Goal: Task Accomplishment & Management: Use online tool/utility

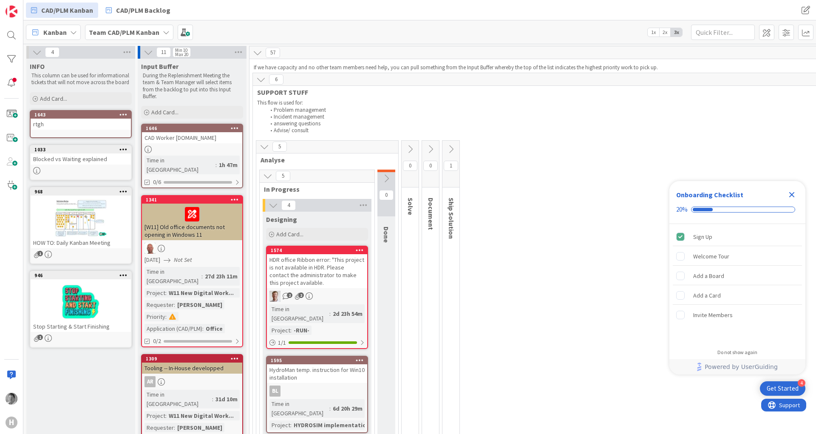
click at [793, 192] on icon "Close Checklist" at bounding box center [792, 195] width 6 height 6
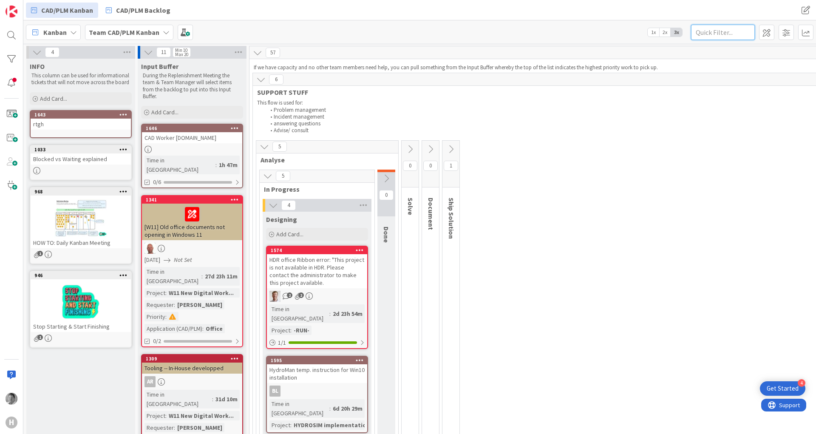
click at [728, 34] on input "text" at bounding box center [723, 32] width 64 height 15
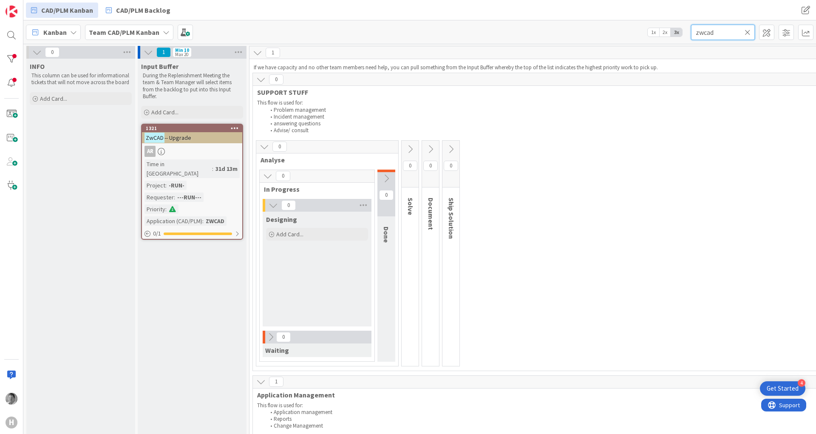
type input "zwcad"
click at [181, 135] on span "-- Upgrade" at bounding box center [177, 138] width 27 height 8
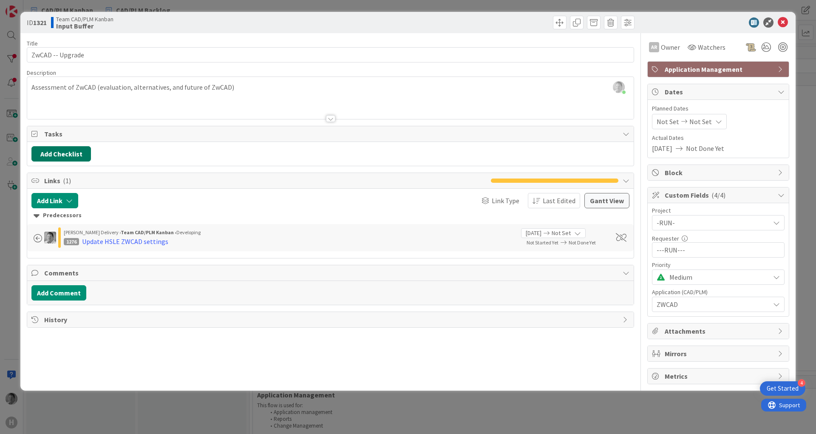
click at [74, 153] on button "Add Checklist" at bounding box center [60, 153] width 59 height 15
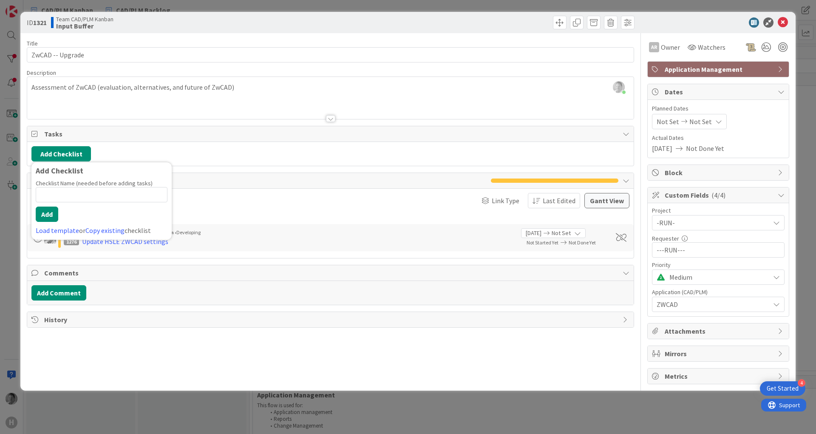
click at [193, 109] on div at bounding box center [330, 108] width 606 height 22
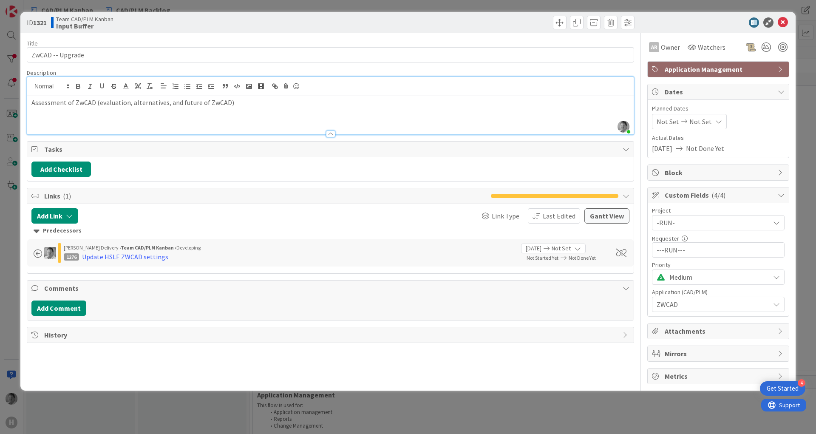
click at [197, 123] on div "Assessment of ZwCAD (evaluation, alternatives, and future of ZwCAD)" at bounding box center [330, 115] width 606 height 38
click at [256, 109] on div "Assessment of ZwCAD (evaluation, alternatives, and future of ZwCAD)" at bounding box center [330, 115] width 606 height 38
click at [94, 103] on p "Assessment of ZwCAD (evaluation, alternatives, and future of ZwCAD)" at bounding box center [330, 103] width 598 height 10
click at [79, 165] on button "Add Checklist" at bounding box center [60, 168] width 59 height 15
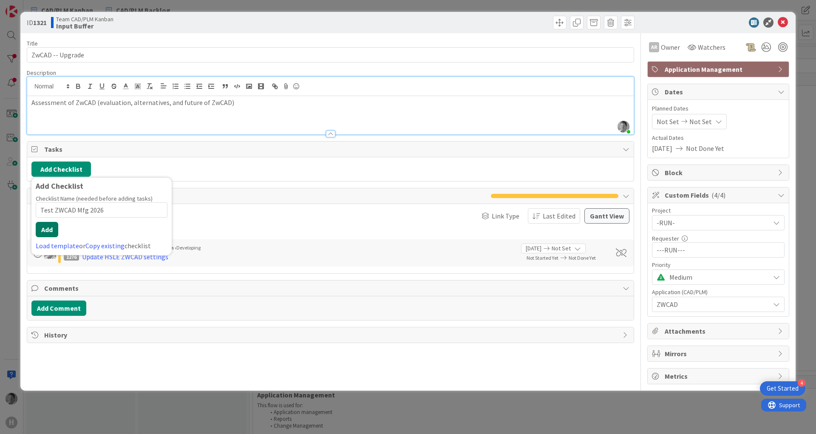
type input "Test ZWCAD Mfg 2026"
click at [54, 231] on button "Add" at bounding box center [47, 229] width 23 height 15
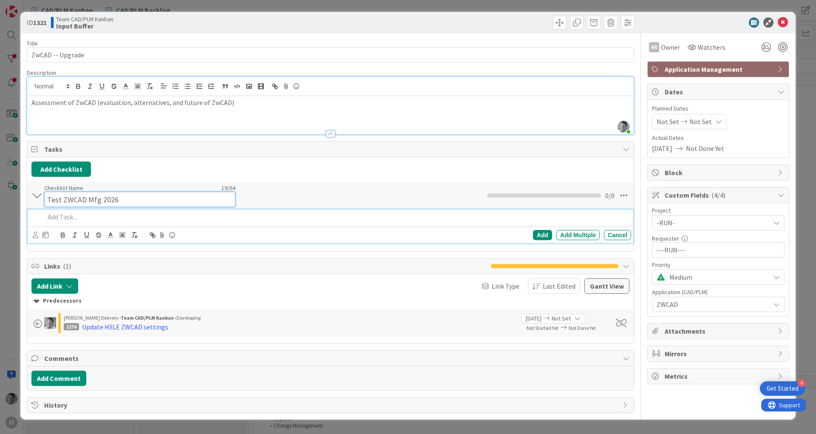
click at [67, 194] on input "Test ZWCAD Mfg 2026" at bounding box center [139, 199] width 191 height 15
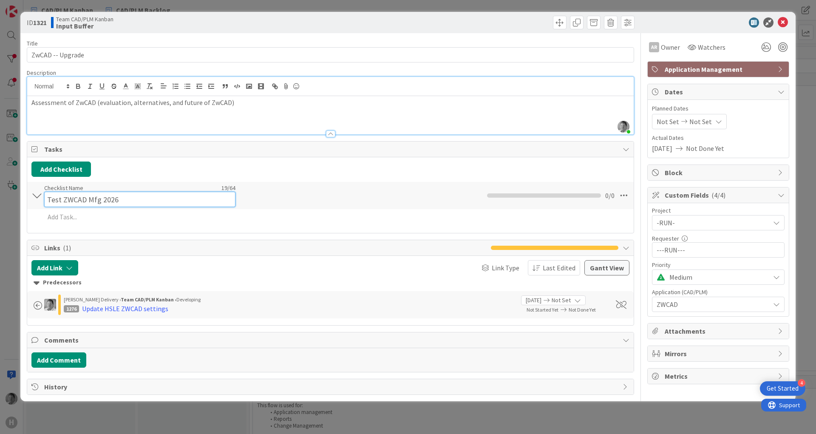
drag, startPoint x: 61, startPoint y: 201, endPoint x: 23, endPoint y: 213, distance: 39.8
click at [44, 207] on input "Test ZWCAD Mfg 2026" at bounding box center [139, 199] width 191 height 15
type input "Assesment ZWCAD Mfg 2026"
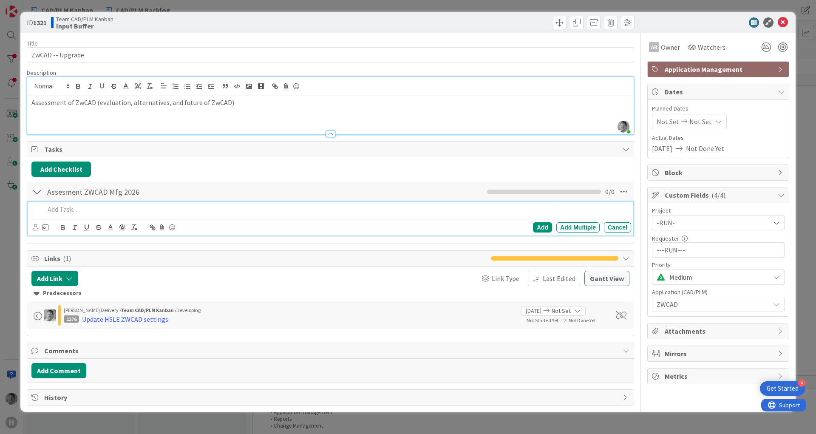
click at [313, 217] on div at bounding box center [336, 209] width 590 height 15
click at [537, 226] on div "Add" at bounding box center [542, 227] width 19 height 10
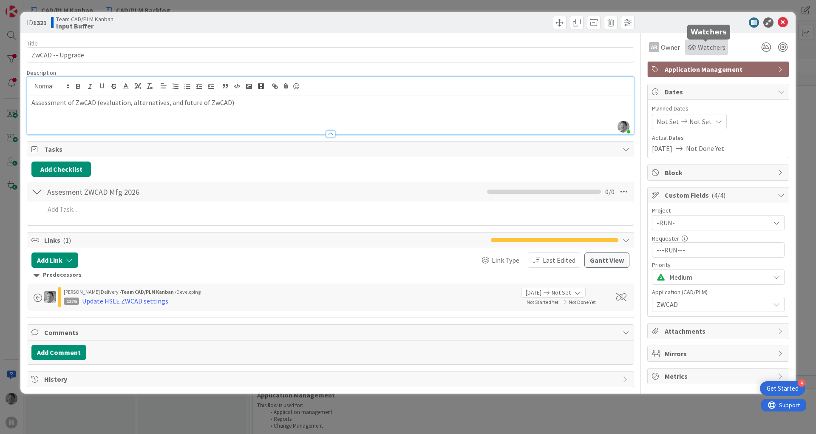
click at [715, 47] on span "Watchers" at bounding box center [712, 47] width 28 height 10
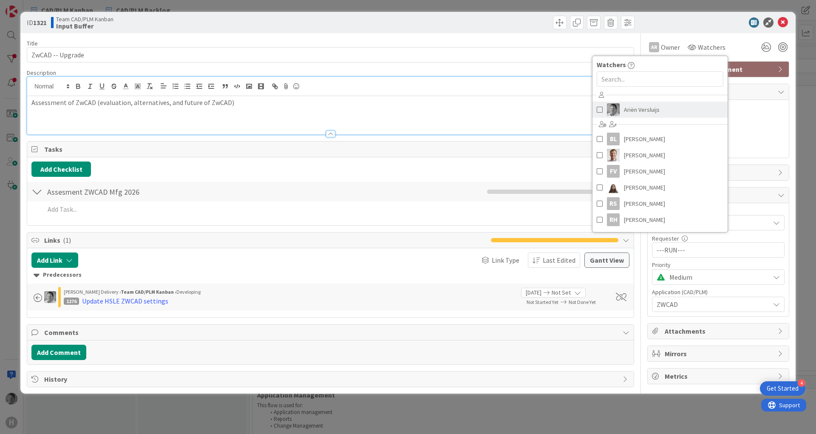
click at [643, 112] on span "Ariën Versluijs" at bounding box center [642, 109] width 36 height 13
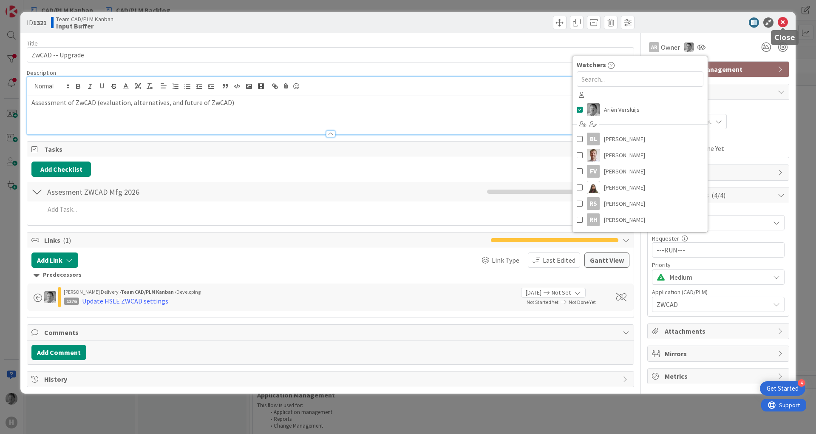
click at [787, 20] on icon at bounding box center [783, 22] width 10 height 10
